Goal: Task Accomplishment & Management: Manage account settings

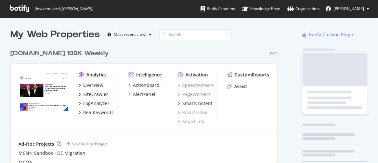
scroll to position [925, 268]
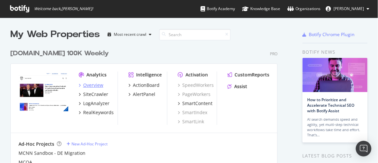
click at [90, 85] on div "Overview" at bounding box center [93, 85] width 20 height 7
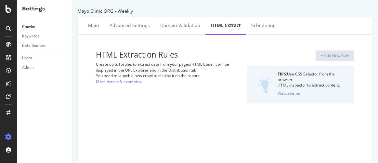
select select "exist"
select select "list"
select select "exist"
select select "count"
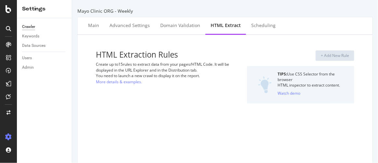
select select "list"
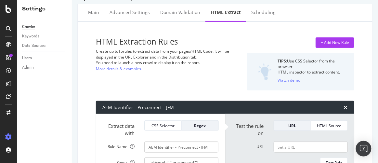
scroll to position [12, 0]
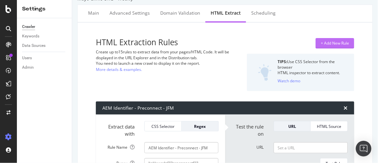
click at [328, 42] on div "+ Add New Rule" at bounding box center [335, 43] width 28 height 6
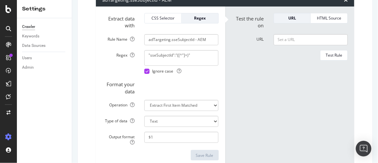
scroll to position [1683, 0]
